Goal: Task Accomplishment & Management: Manage account settings

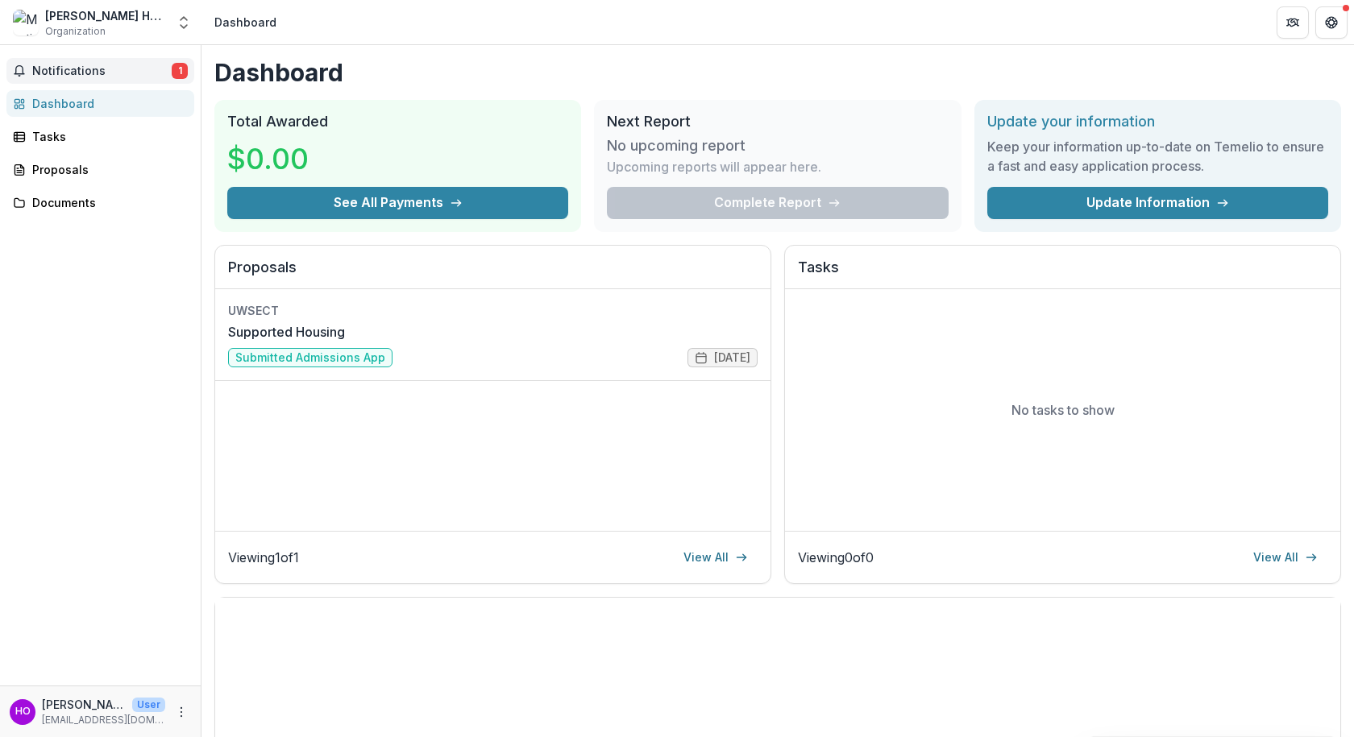
click at [90, 72] on span "Notifications" at bounding box center [101, 71] width 139 height 14
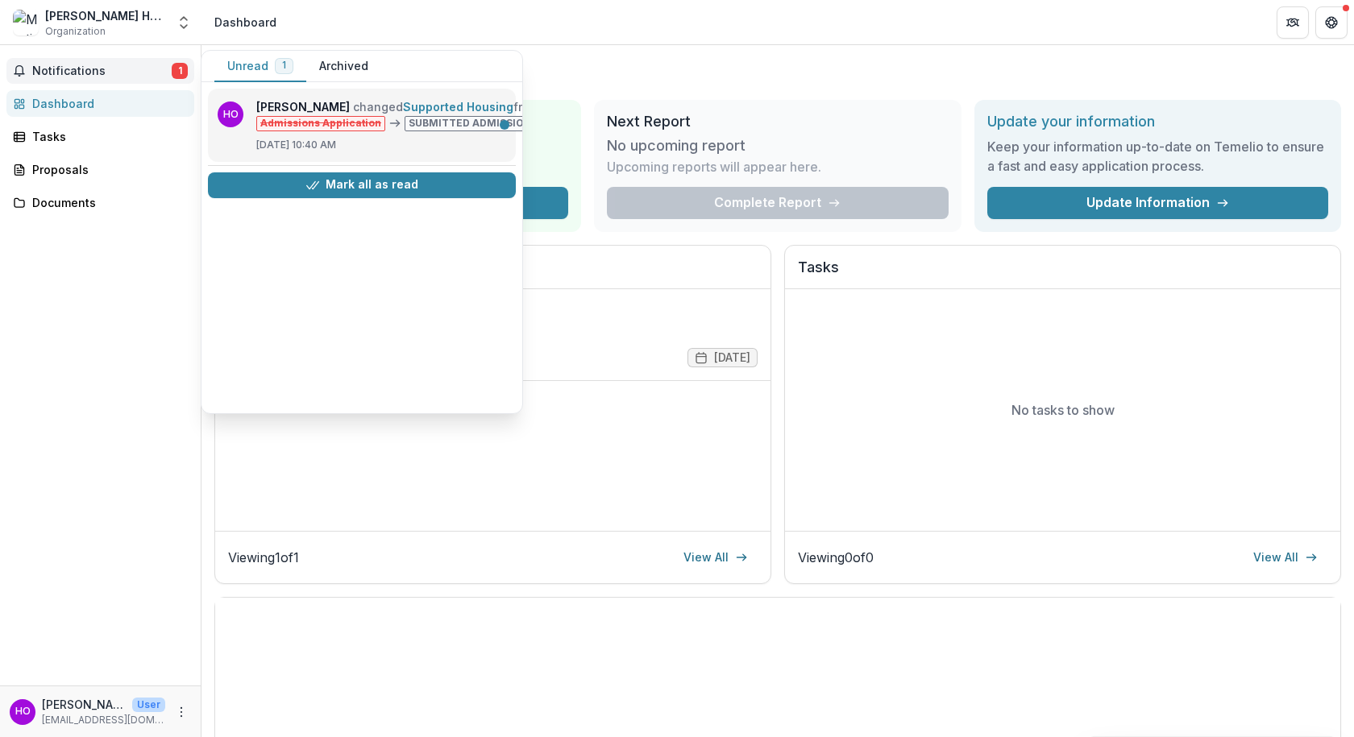
click at [403, 110] on link "Supported Housing" at bounding box center [458, 107] width 110 height 14
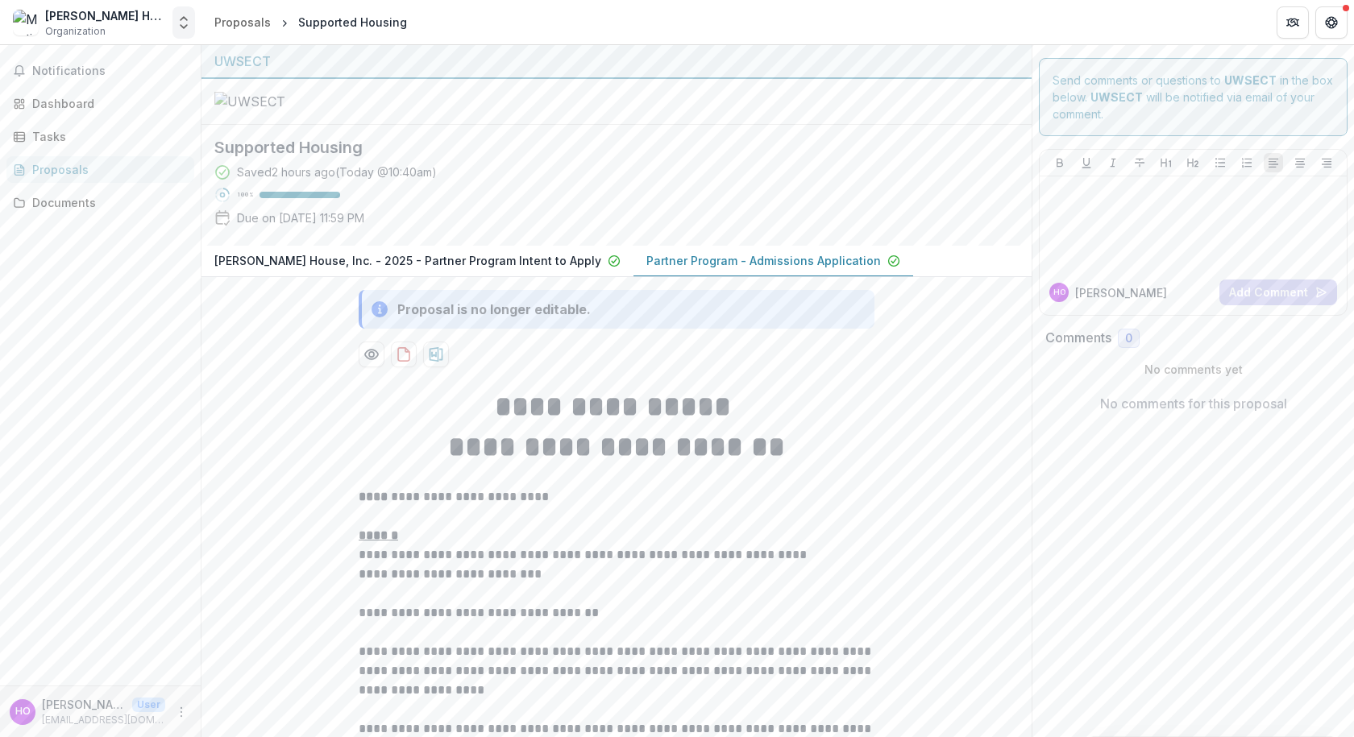
click at [185, 30] on icon "Open entity switcher" at bounding box center [184, 23] width 16 height 16
click at [91, 149] on link "Settings" at bounding box center [86, 149] width 222 height 27
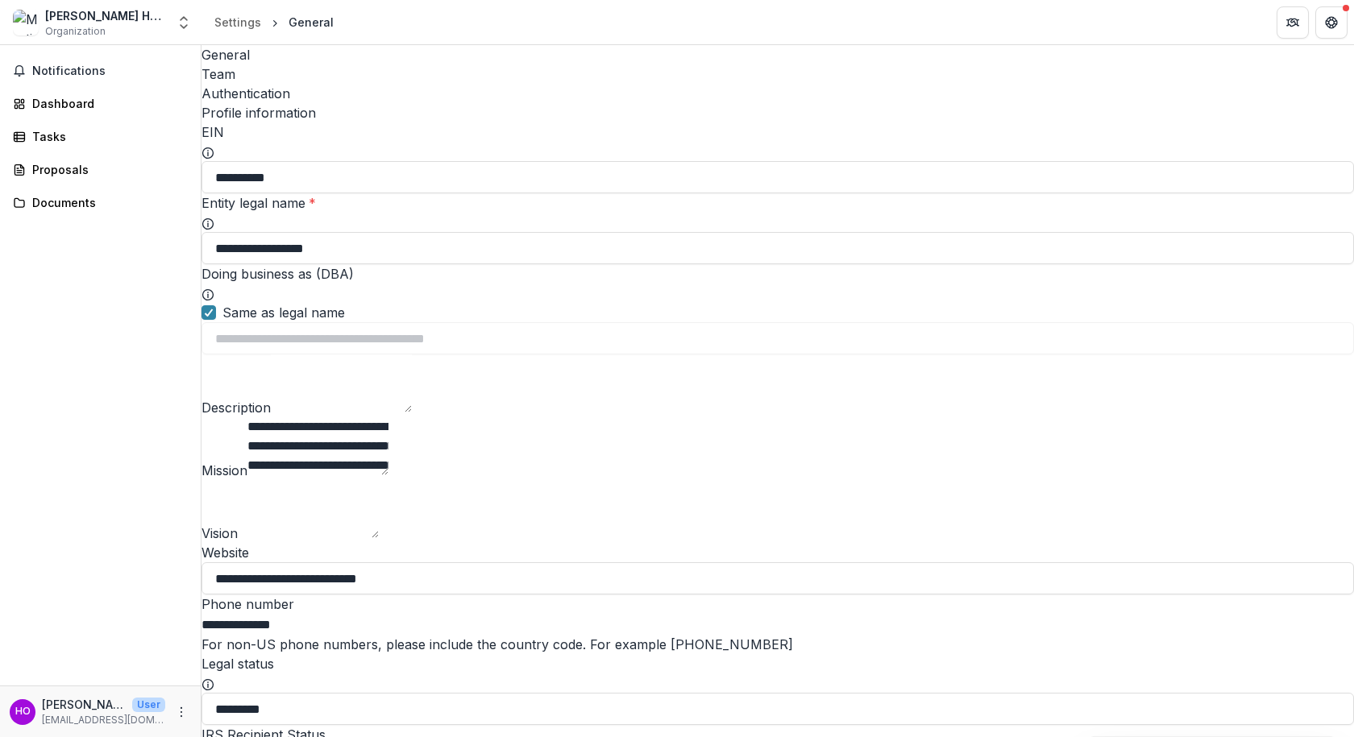
click at [86, 727] on p "[EMAIL_ADDRESS][DOMAIN_NAME]" at bounding box center [103, 720] width 123 height 15
click at [187, 708] on icon "More" at bounding box center [181, 712] width 13 height 13
click at [235, 702] on button "Logout" at bounding box center [287, 704] width 172 height 27
